Goal: Browse casually

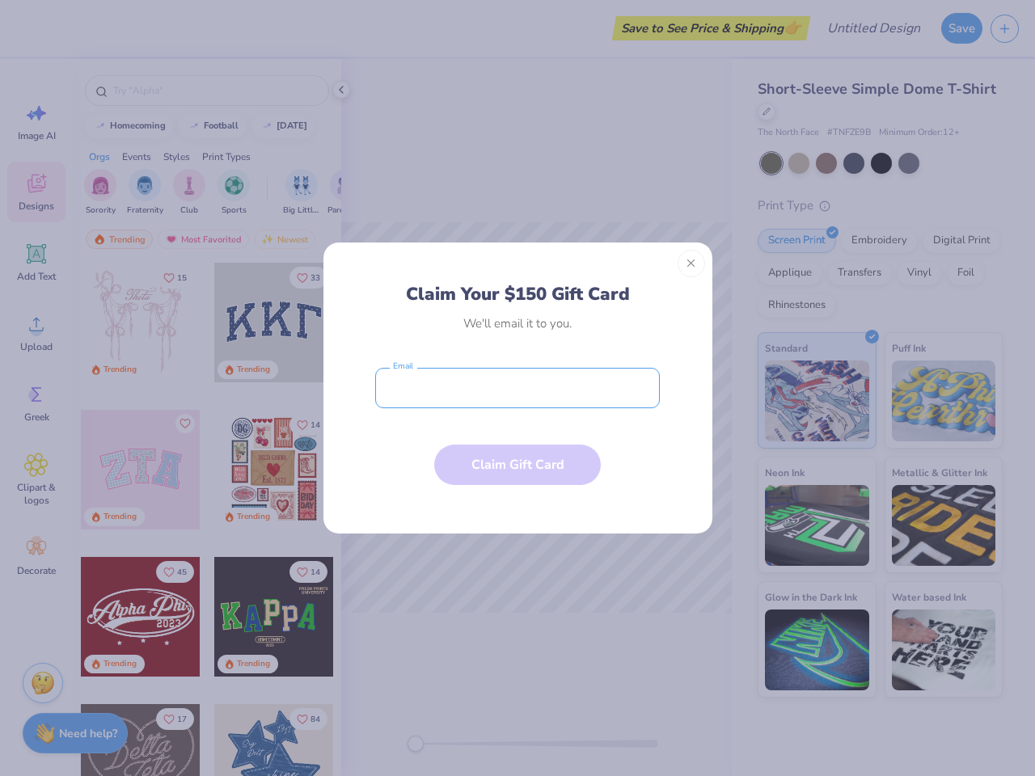
click at [517, 388] on input "email" at bounding box center [517, 388] width 285 height 40
click at [691, 264] on button "Close" at bounding box center [690, 263] width 27 height 27
